Goal: Complete application form

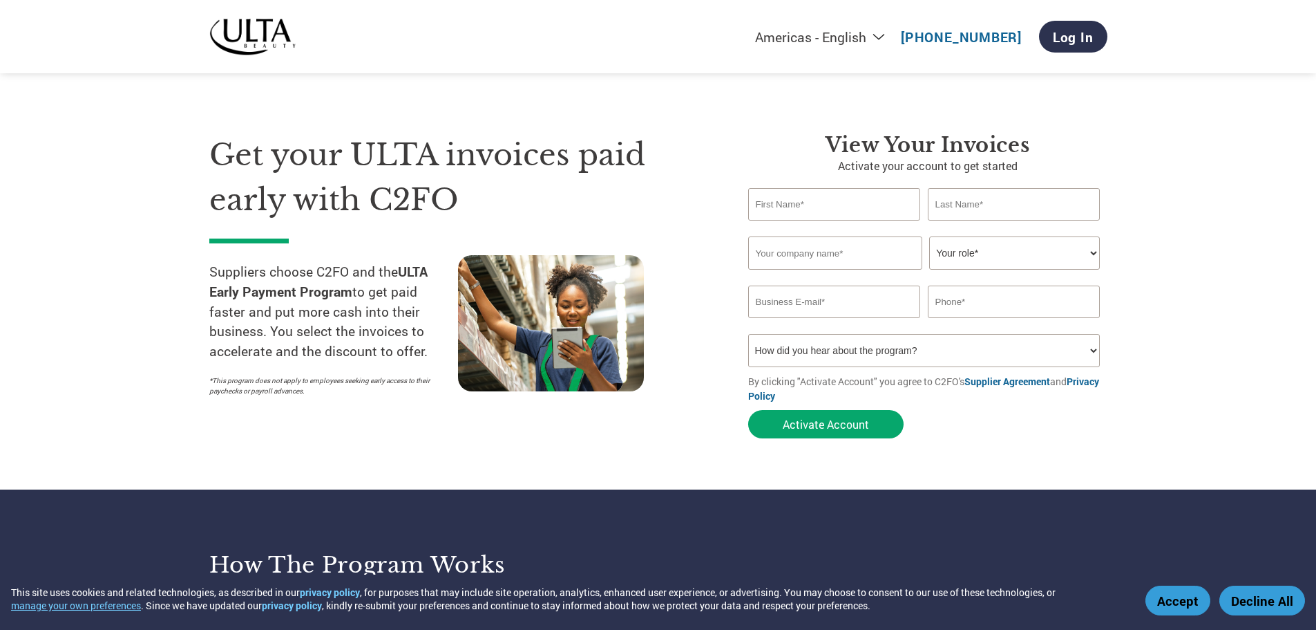
click at [872, 346] on select "How did you hear about the program? Received a letter Email Social Media Online…" at bounding box center [924, 350] width 352 height 33
click at [705, 377] on div at bounding box center [582, 329] width 249 height 148
click at [834, 214] on input "text" at bounding box center [834, 204] width 173 height 32
click at [935, 209] on input "text" at bounding box center [1014, 204] width 173 height 32
click at [884, 250] on input "text" at bounding box center [835, 252] width 174 height 33
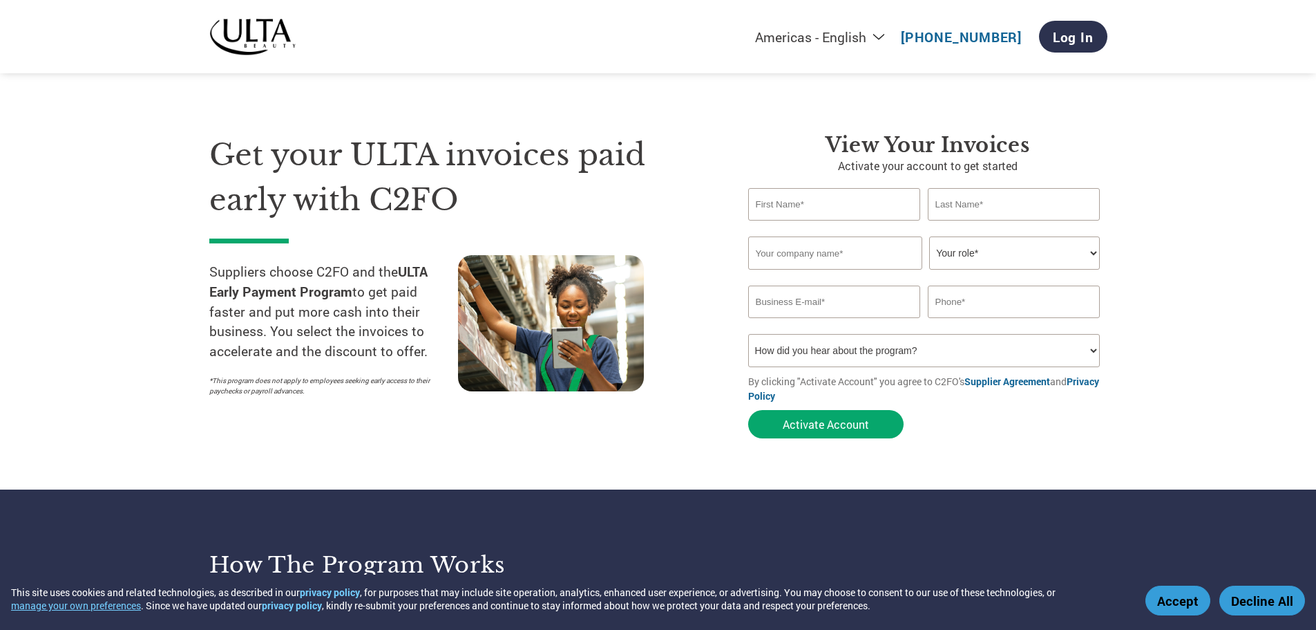
click at [972, 252] on select "Your role* CFO Controller Credit Manager Finance Director Treasurer CEO Preside…" at bounding box center [1014, 252] width 171 height 33
select select "ACCOUNTS_RECEIVABLE"
click at [929, 236] on select "Your role* CFO Controller Credit Manager Finance Director Treasurer CEO Preside…" at bounding box center [1014, 252] width 171 height 33
click at [856, 310] on input "email" at bounding box center [834, 301] width 173 height 32
click at [969, 307] on input "text" at bounding box center [1014, 301] width 173 height 32
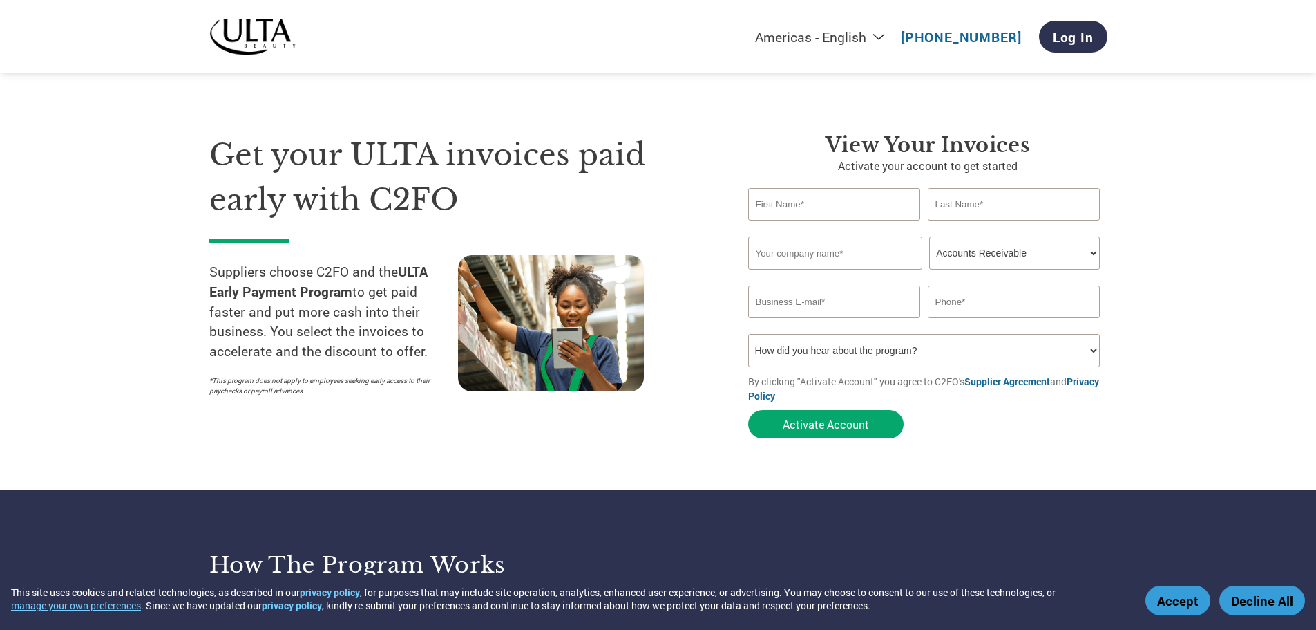
click at [909, 347] on select "How did you hear about the program? Received a letter Email Social Media Online…" at bounding box center [924, 350] width 352 height 33
click at [350, 348] on p "Suppliers choose C2FO and the ULTA Early Payment Program to get paid faster and…" at bounding box center [333, 312] width 249 height 100
